Goal: Information Seeking & Learning: Check status

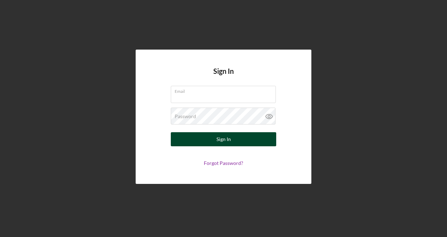
type input "[PERSON_NAME][EMAIL_ADDRESS][DOMAIN_NAME]"
click at [234, 140] on button "Sign In" at bounding box center [223, 139] width 105 height 14
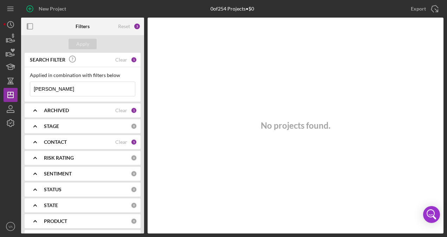
click at [57, 97] on div "Applied in combination with filters below [PERSON_NAME] Icon/Menu Close" at bounding box center [83, 84] width 116 height 34
click at [57, 90] on input "[PERSON_NAME]" at bounding box center [82, 89] width 105 height 14
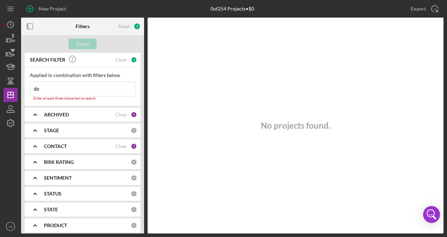
type input "d"
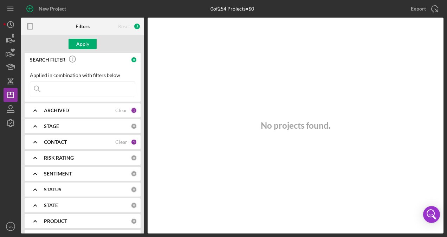
click at [82, 91] on input at bounding box center [82, 89] width 105 height 14
drag, startPoint x: 90, startPoint y: 91, endPoint x: 67, endPoint y: 93, distance: 22.3
click at [67, 93] on input "[PERSON_NAME]" at bounding box center [82, 89] width 105 height 14
type input "[PERSON_NAME]"
click at [126, 27] on div "Reset" at bounding box center [124, 27] width 12 height 6
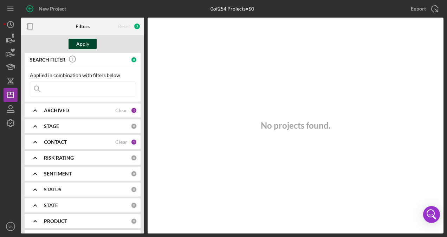
click at [91, 41] on button "Apply" at bounding box center [83, 44] width 28 height 11
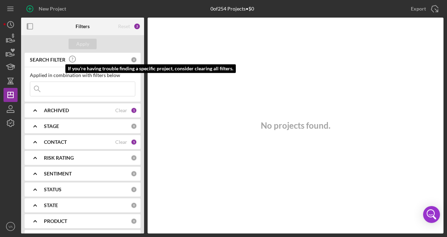
click at [73, 59] on icon at bounding box center [73, 59] width 18 height 18
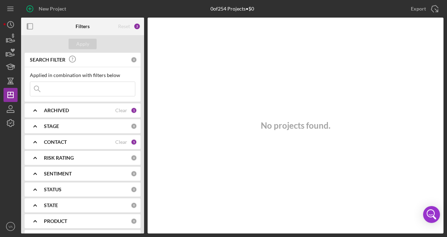
click at [67, 89] on input at bounding box center [82, 89] width 105 height 14
type input "the queen of vegetables"
click at [95, 51] on div "Apply" at bounding box center [82, 44] width 123 height 18
click at [90, 44] on button "Apply" at bounding box center [83, 44] width 28 height 11
click at [121, 60] on div "Clear" at bounding box center [121, 60] width 12 height 6
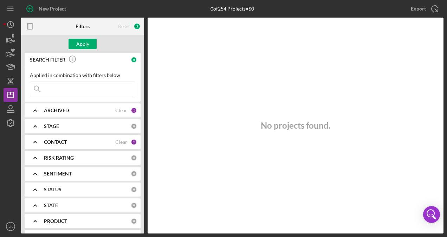
click at [78, 93] on input at bounding box center [82, 89] width 105 height 14
click at [40, 116] on icon "Icon/Expander" at bounding box center [35, 111] width 18 height 18
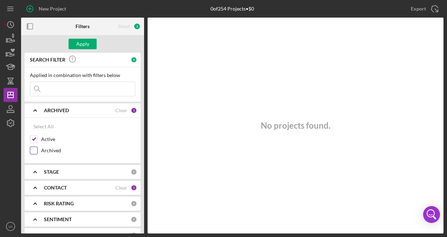
click at [37, 150] on div "Archived" at bounding box center [82, 152] width 105 height 11
click at [34, 148] on input "Archived" at bounding box center [33, 150] width 7 height 7
checkbox input "true"
click at [58, 91] on input at bounding box center [82, 89] width 105 height 14
type input "[PERSON_NAME]"
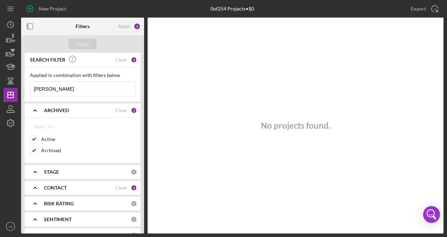
click at [69, 173] on div "STAGE" at bounding box center [87, 172] width 87 height 6
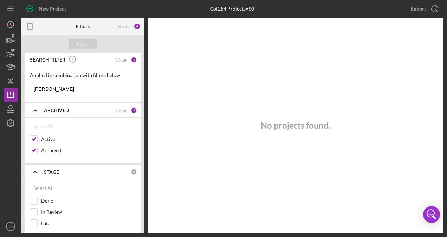
scroll to position [105, 0]
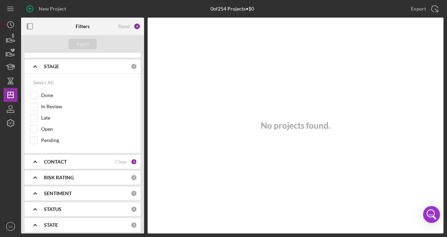
click at [56, 159] on b "CONTACT" at bounding box center [55, 162] width 23 height 6
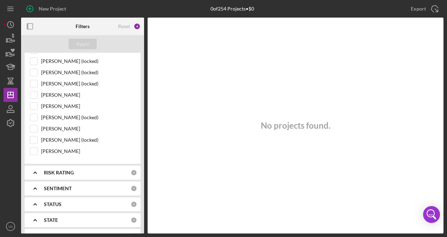
scroll to position [176, 0]
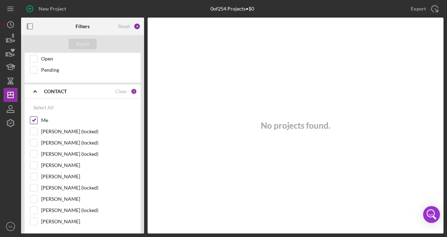
click at [34, 119] on input "Me" at bounding box center [33, 120] width 7 height 7
click at [34, 120] on input "Me" at bounding box center [33, 120] width 7 height 7
checkbox input "true"
click at [37, 132] on input "[PERSON_NAME] (locked)" at bounding box center [33, 131] width 7 height 7
checkbox input "true"
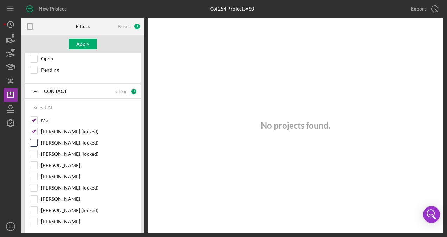
click at [37, 141] on input "[PERSON_NAME] (locked)" at bounding box center [33, 142] width 7 height 7
checkbox input "true"
drag, startPoint x: 38, startPoint y: 152, endPoint x: 38, endPoint y: 161, distance: 9.1
click at [38, 153] on div "[PERSON_NAME] (locked)" at bounding box center [82, 155] width 105 height 11
drag, startPoint x: 37, startPoint y: 162, endPoint x: 37, endPoint y: 168, distance: 6.3
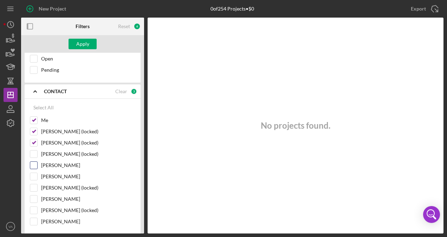
click at [37, 162] on div at bounding box center [34, 165] width 8 height 8
click at [35, 164] on input "[PERSON_NAME]" at bounding box center [33, 165] width 7 height 7
checkbox input "true"
click at [34, 176] on input "[PERSON_NAME]" at bounding box center [33, 176] width 7 height 7
checkbox input "true"
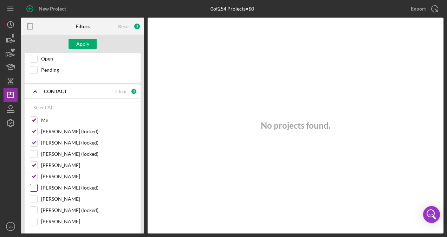
click at [37, 186] on input "[PERSON_NAME] (locked)" at bounding box center [33, 187] width 7 height 7
checkbox input "true"
click at [39, 197] on div "[PERSON_NAME]" at bounding box center [82, 200] width 105 height 11
drag, startPoint x: 39, startPoint y: 197, endPoint x: 38, endPoint y: 207, distance: 9.9
click at [39, 207] on div "[PERSON_NAME] (locked)" at bounding box center [82, 211] width 105 height 11
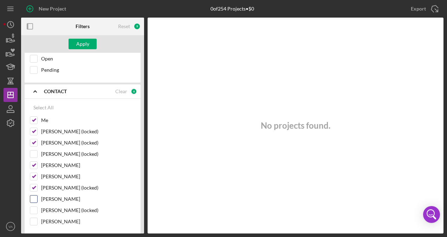
drag, startPoint x: 35, startPoint y: 195, endPoint x: 34, endPoint y: 199, distance: 4.2
click at [33, 196] on input "[PERSON_NAME]" at bounding box center [33, 198] width 7 height 7
checkbox input "true"
click at [38, 218] on div "[PERSON_NAME]" at bounding box center [82, 223] width 105 height 11
click at [33, 218] on input "[PERSON_NAME]" at bounding box center [33, 221] width 7 height 7
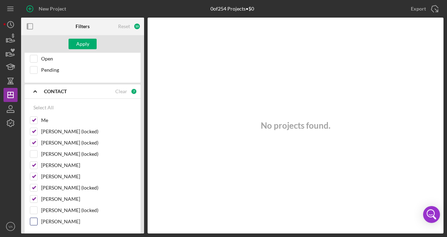
checkbox input "true"
click at [32, 209] on div at bounding box center [34, 210] width 8 height 8
click at [37, 206] on div "[PERSON_NAME] (locked)" at bounding box center [82, 211] width 105 height 11
click at [34, 200] on div "[PERSON_NAME]" at bounding box center [82, 200] width 105 height 11
click at [34, 207] on input "[PERSON_NAME] (locked)" at bounding box center [33, 210] width 7 height 7
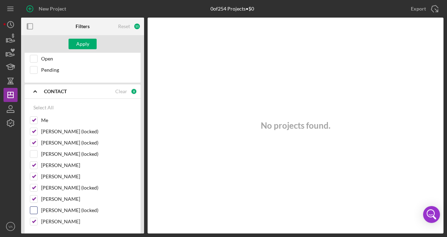
checkbox input "true"
click at [34, 153] on input "[PERSON_NAME] (locked)" at bounding box center [33, 153] width 7 height 7
checkbox input "true"
click at [74, 46] on button "Apply" at bounding box center [83, 44] width 28 height 11
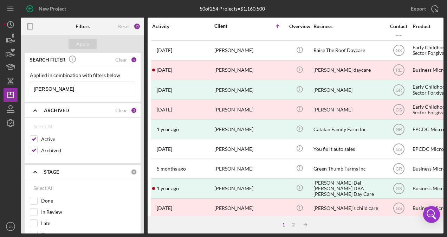
scroll to position [315, 0]
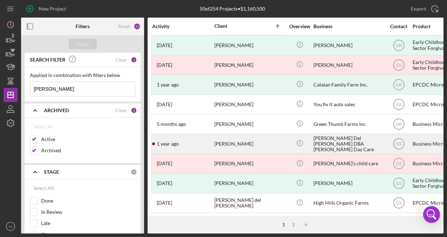
click at [359, 138] on div "[PERSON_NAME] Del [PERSON_NAME] DBA [PERSON_NAME] Day Care" at bounding box center [348, 143] width 70 height 19
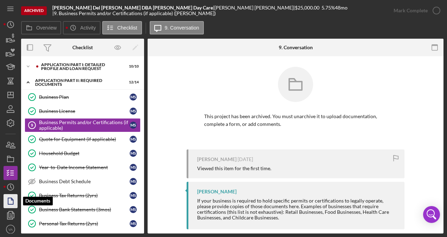
click at [10, 201] on icon "button" at bounding box center [11, 201] width 18 height 18
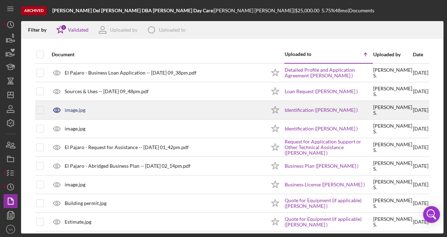
click at [177, 112] on div "image.jpg" at bounding box center [157, 110] width 218 height 18
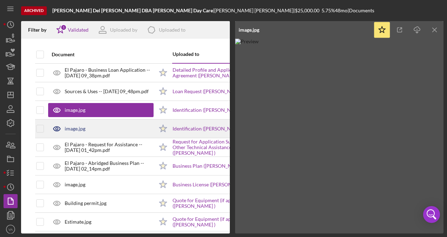
click at [119, 129] on div "image.jpg" at bounding box center [100, 129] width 105 height 18
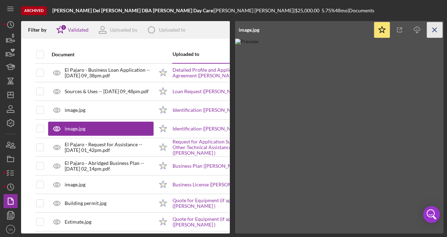
click at [439, 28] on icon "Icon/Menu Close" at bounding box center [435, 30] width 16 height 16
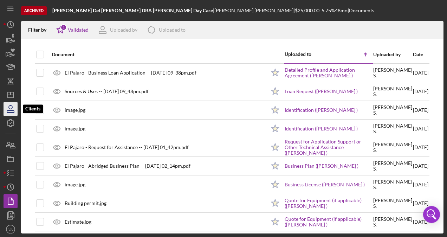
click at [8, 111] on icon "button" at bounding box center [11, 109] width 18 height 18
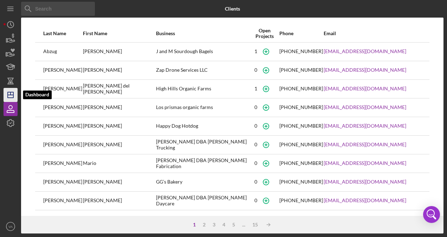
click at [8, 96] on icon "Icon/Dashboard" at bounding box center [11, 95] width 18 height 18
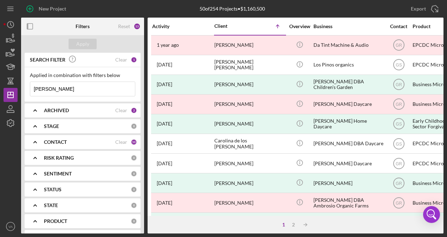
drag, startPoint x: 95, startPoint y: 89, endPoint x: 35, endPoint y: 91, distance: 60.1
click at [35, 91] on input "[PERSON_NAME]" at bounding box center [82, 89] width 105 height 14
type input "m"
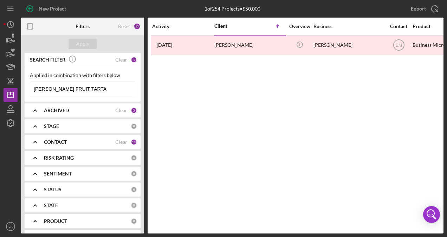
click at [91, 92] on input "[PERSON_NAME] FRUIT TARTA" at bounding box center [82, 89] width 105 height 14
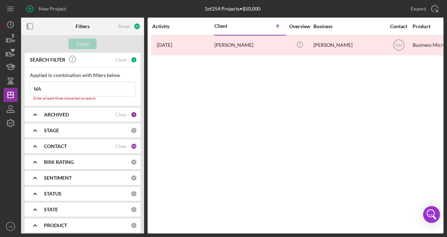
type input "M"
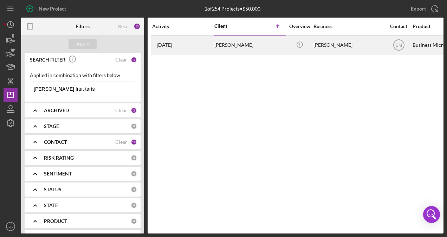
type input "[PERSON_NAME] fruit tarts"
click at [372, 47] on div "[PERSON_NAME]" at bounding box center [348, 45] width 70 height 19
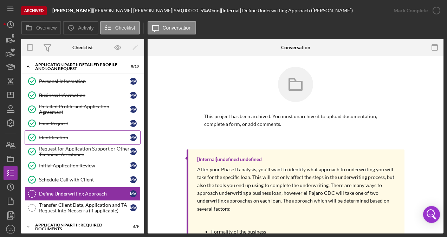
click at [70, 138] on div "Identification" at bounding box center [84, 138] width 91 height 6
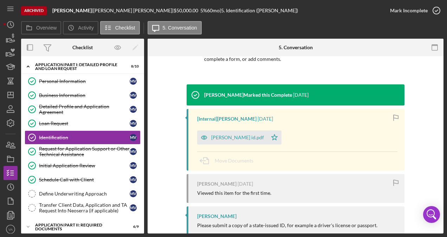
scroll to position [111, 0]
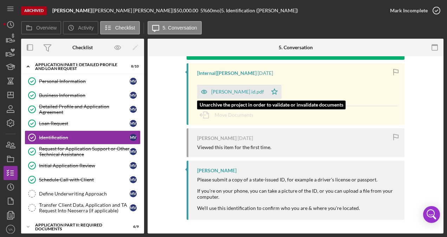
click at [226, 89] on div "[PERSON_NAME] id.pdf" at bounding box center [237, 92] width 53 height 6
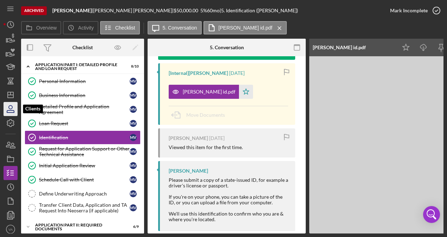
click at [9, 110] on icon "button" at bounding box center [10, 111] width 7 height 2
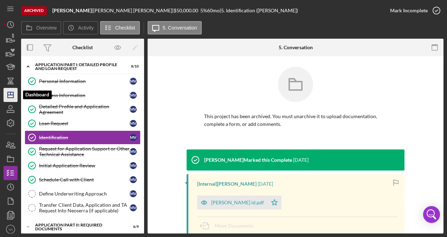
click at [14, 90] on icon "Icon/Dashboard" at bounding box center [11, 95] width 18 height 18
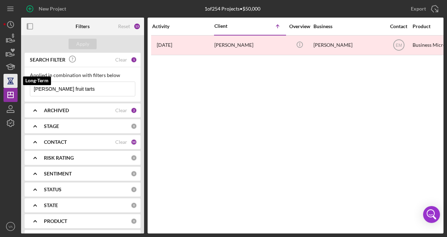
drag, startPoint x: 70, startPoint y: 90, endPoint x: 14, endPoint y: 83, distance: 56.7
click at [14, 83] on div "New Project 1 of 254 Projects • $50,000 [PERSON_NAME] fruit tarts Export Icon/E…" at bounding box center [224, 116] width 440 height 233
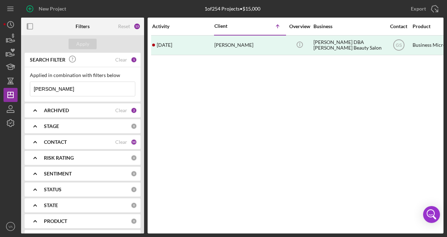
type input "[PERSON_NAME]"
